Goal: Task Accomplishment & Management: Complete application form

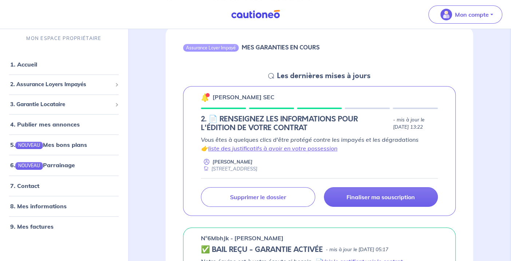
scroll to position [79, 0]
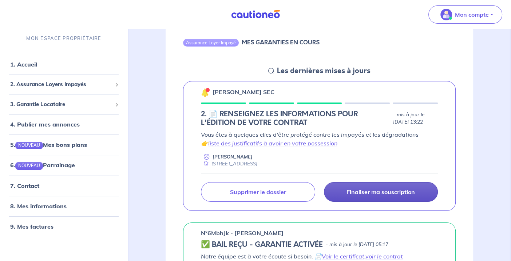
click at [355, 190] on p "Finaliser ma souscription" at bounding box center [380, 191] width 68 height 7
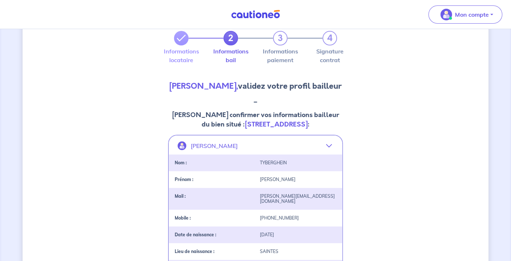
scroll to position [34, 0]
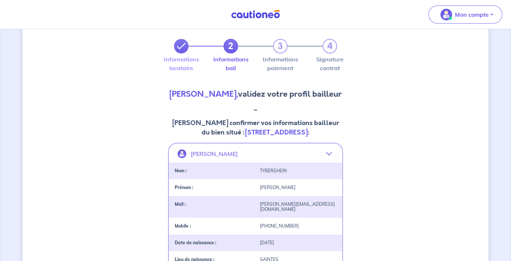
click at [179, 47] on icon at bounding box center [181, 46] width 9 height 9
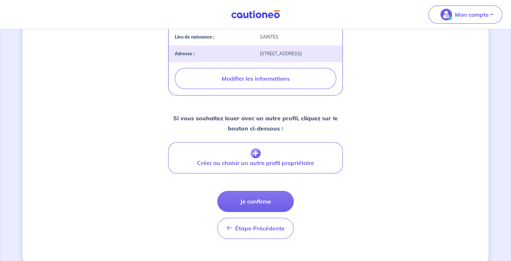
scroll to position [256, 0]
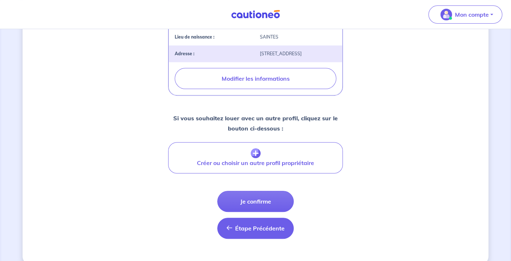
click at [266, 229] on button "Étape Précédente Précédent" at bounding box center [255, 228] width 76 height 21
select select "FR"
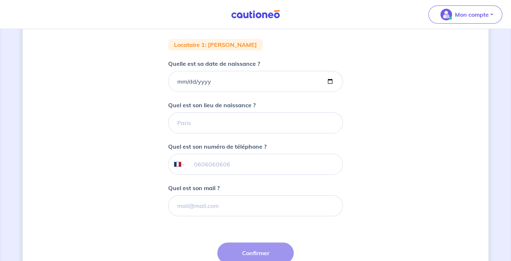
scroll to position [177, 0]
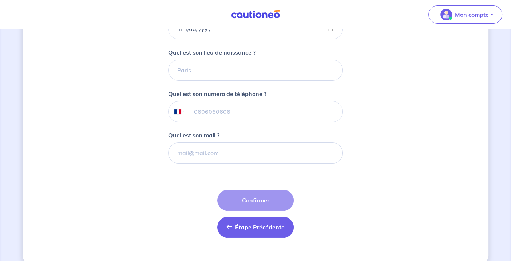
click at [256, 227] on span "Étape Précédente" at bounding box center [259, 227] width 49 height 7
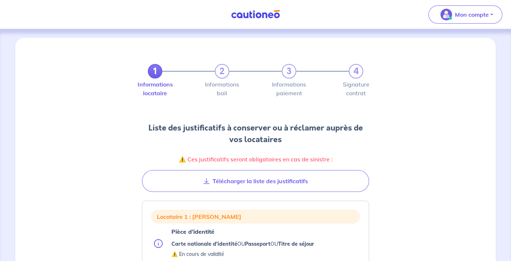
scroll to position [24, 0]
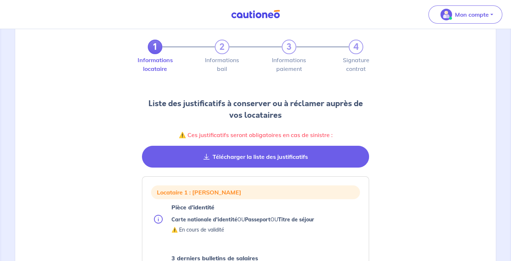
click at [258, 157] on button "Télécharger la liste des justificatifs" at bounding box center [255, 157] width 227 height 22
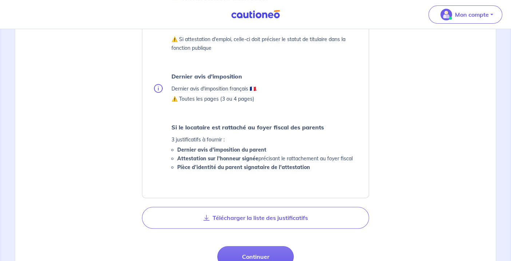
scroll to position [307, 0]
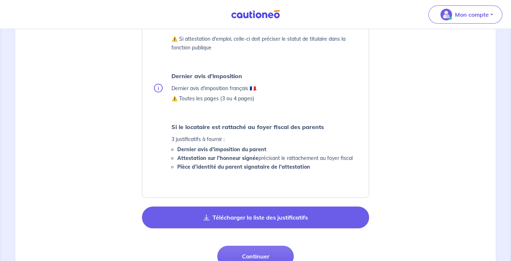
click at [294, 218] on button "Télécharger la liste des justificatifs" at bounding box center [255, 218] width 227 height 22
